Goal: Task Accomplishment & Management: Complete application form

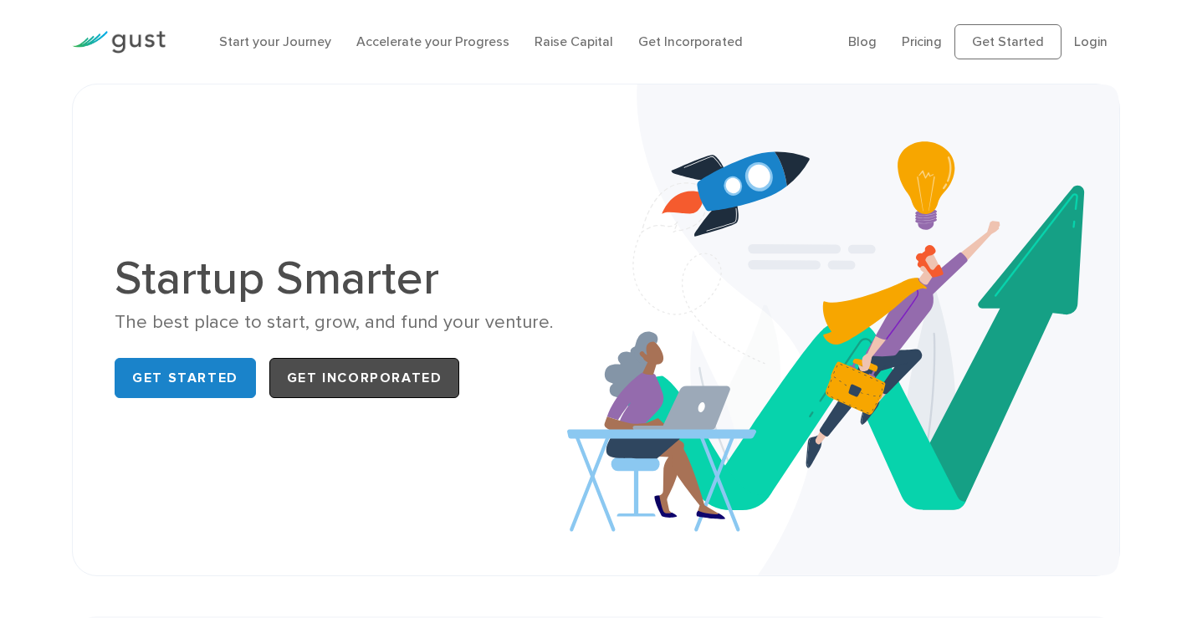
click at [339, 375] on link "Get Incorporated" at bounding box center [364, 378] width 191 height 40
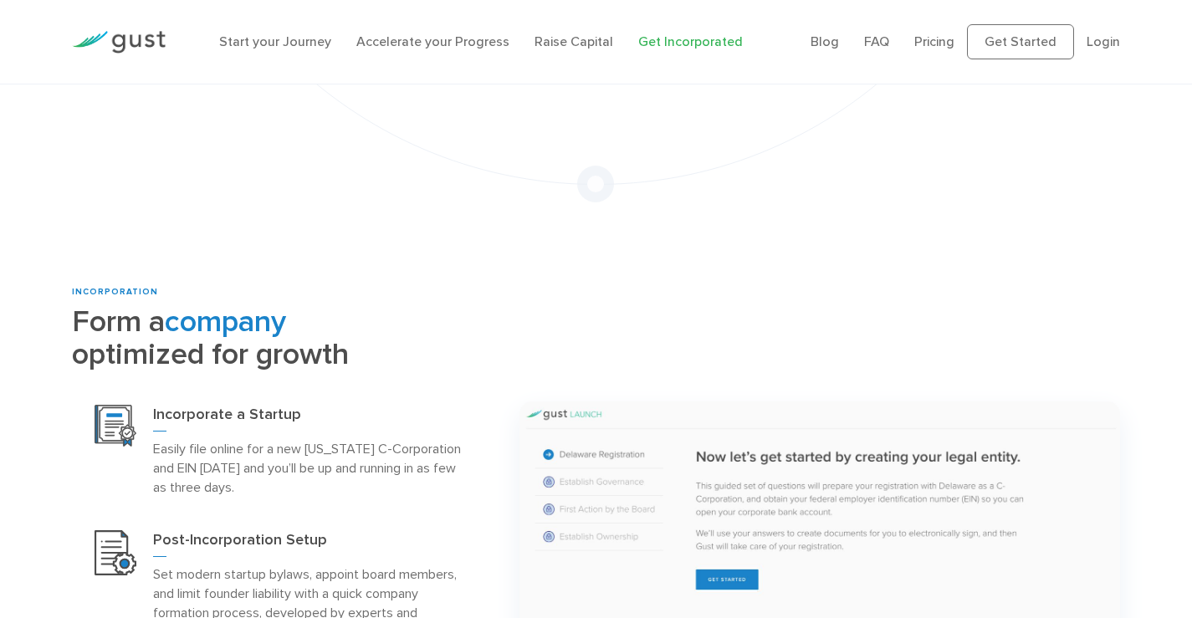
scroll to position [502, 0]
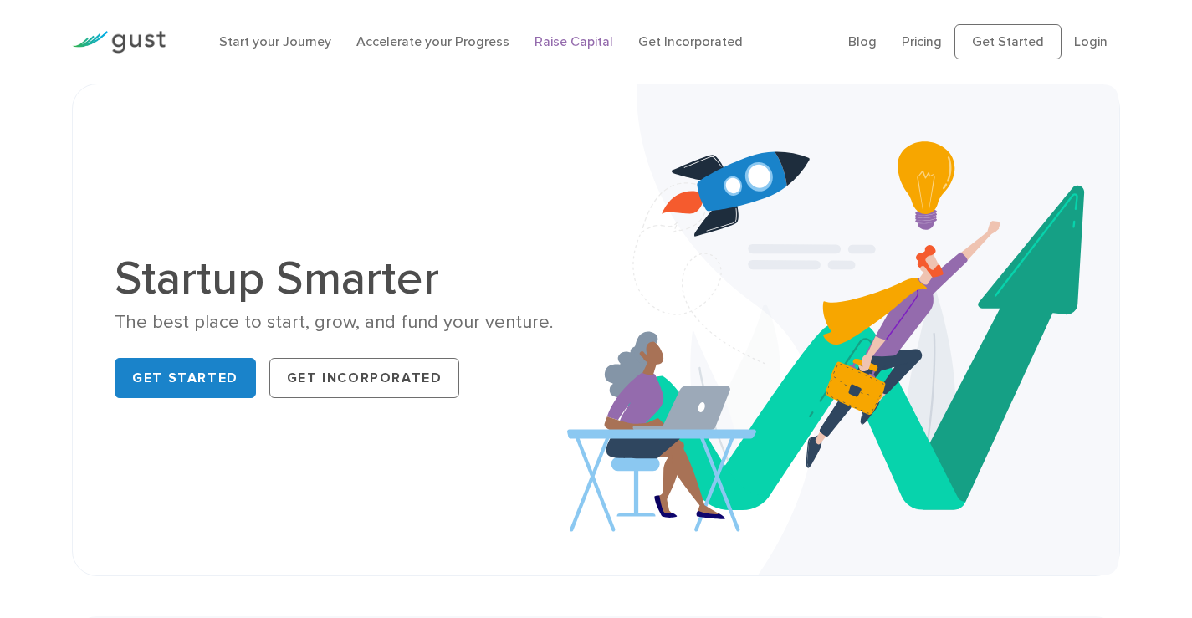
click at [568, 35] on link "Raise Capital" at bounding box center [573, 41] width 79 height 16
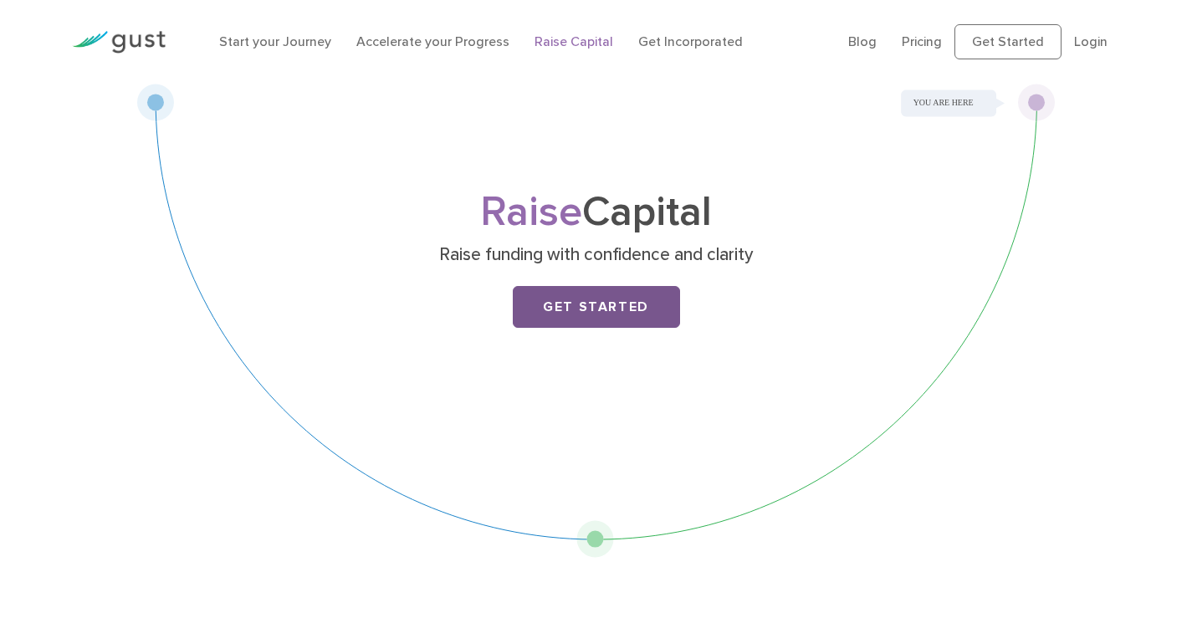
click at [578, 310] on link "Get Started" at bounding box center [596, 307] width 167 height 42
